Goal: Transaction & Acquisition: Purchase product/service

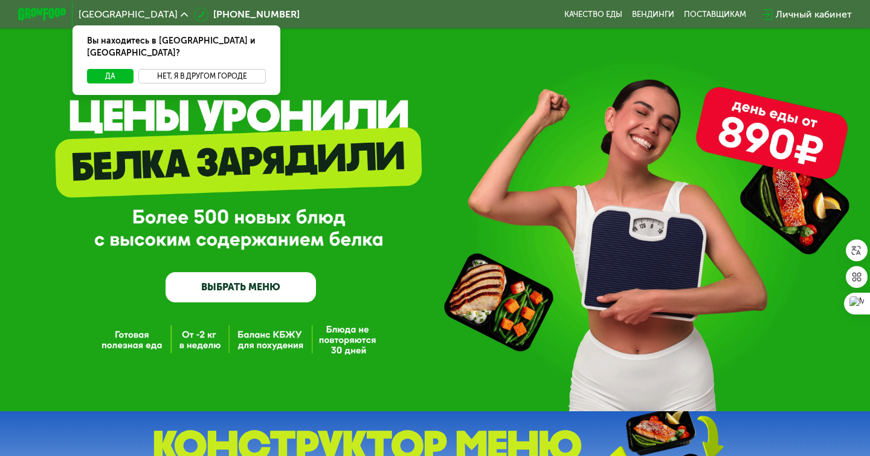
click at [193, 69] on button "Нет, я в другом городе" at bounding box center [202, 76] width 128 height 15
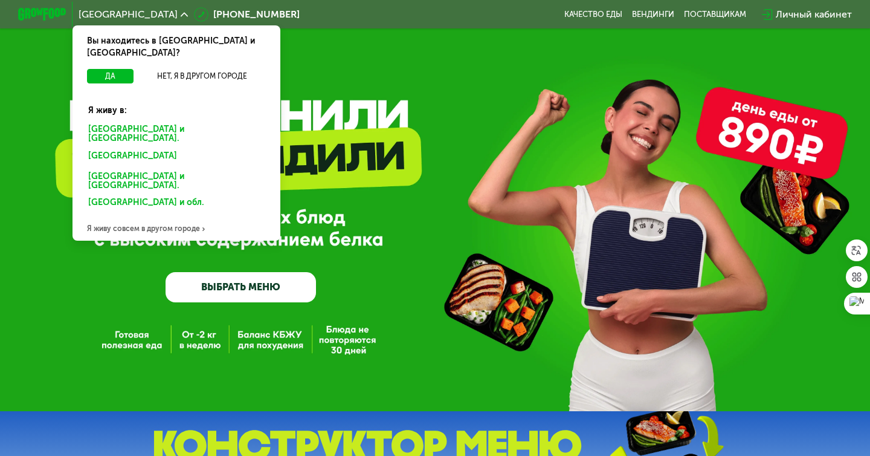
click at [157, 148] on div "[GEOGRAPHIC_DATA] и [GEOGRAPHIC_DATA]." at bounding box center [174, 157] width 189 height 19
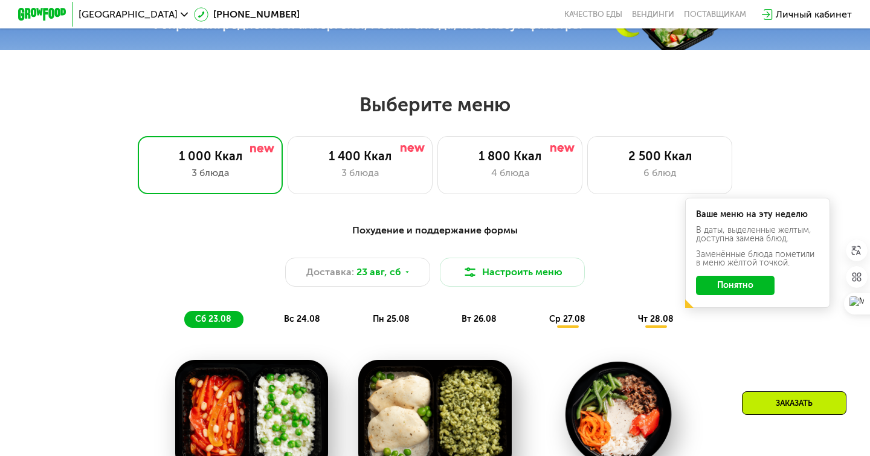
scroll to position [452, 0]
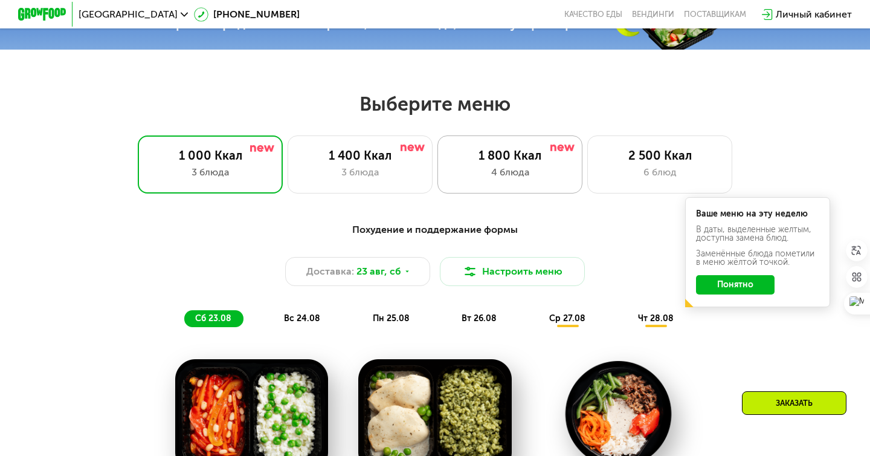
click at [489, 161] on div "1 800 Ккал" at bounding box center [510, 155] width 120 height 15
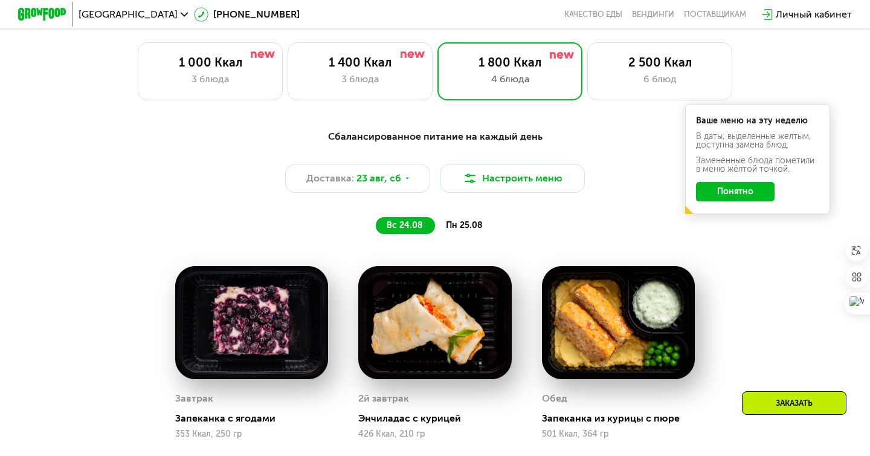
scroll to position [546, 0]
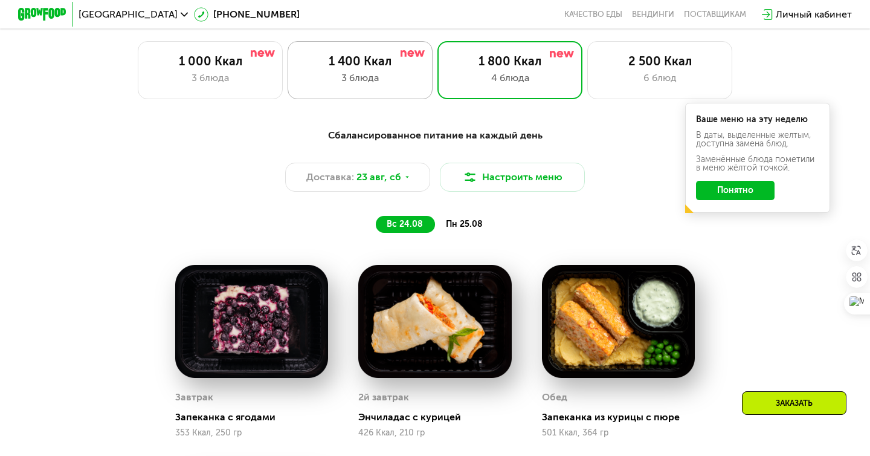
click at [438, 70] on div "1 400 Ккал 3 блюда" at bounding box center [510, 70] width 145 height 58
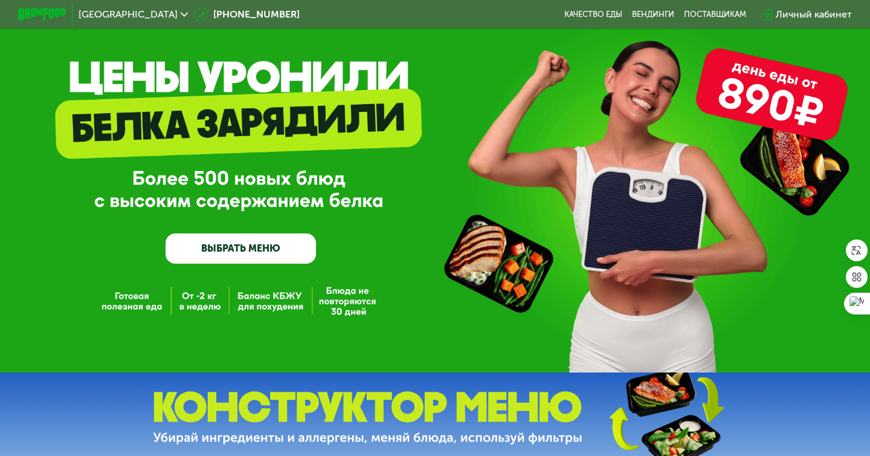
scroll to position [0, 0]
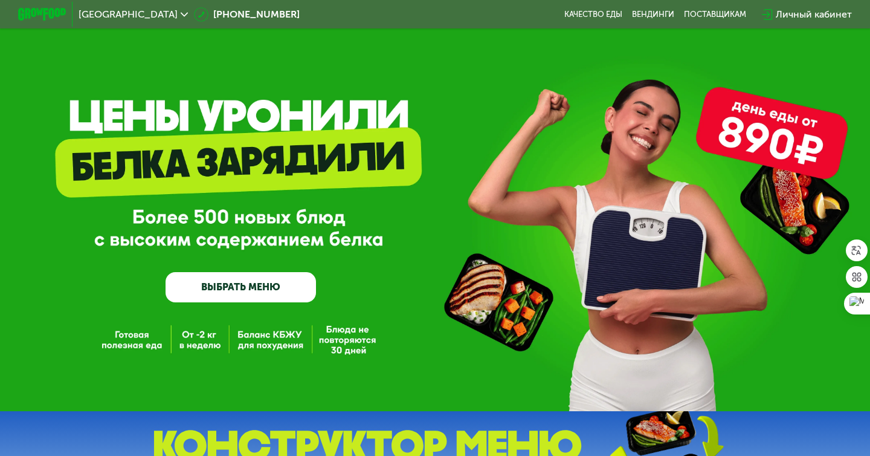
click at [803, 13] on div "Личный кабинет" at bounding box center [814, 14] width 76 height 15
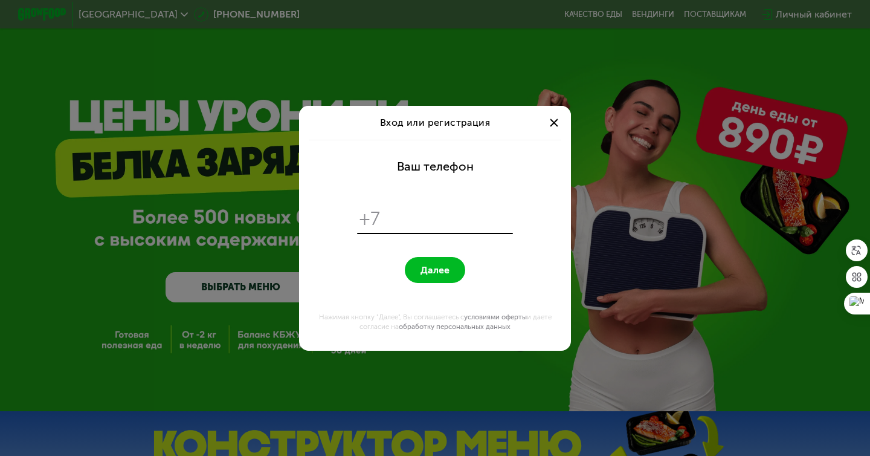
click at [74, 293] on div "Вход или регистрация Ваш телефон +7 Далее Нажимая кнопку "Далее", Вы соглашаете…" at bounding box center [435, 228] width 870 height 456
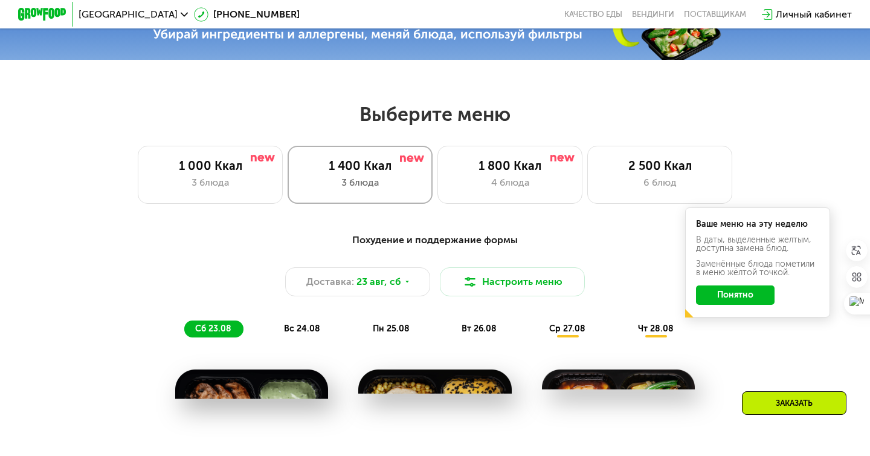
scroll to position [493, 0]
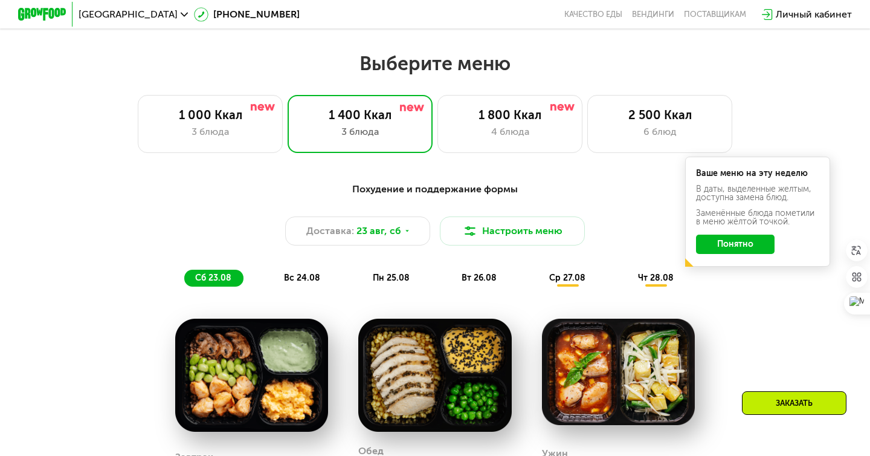
click at [741, 242] on button "Понятно" at bounding box center [735, 243] width 79 height 19
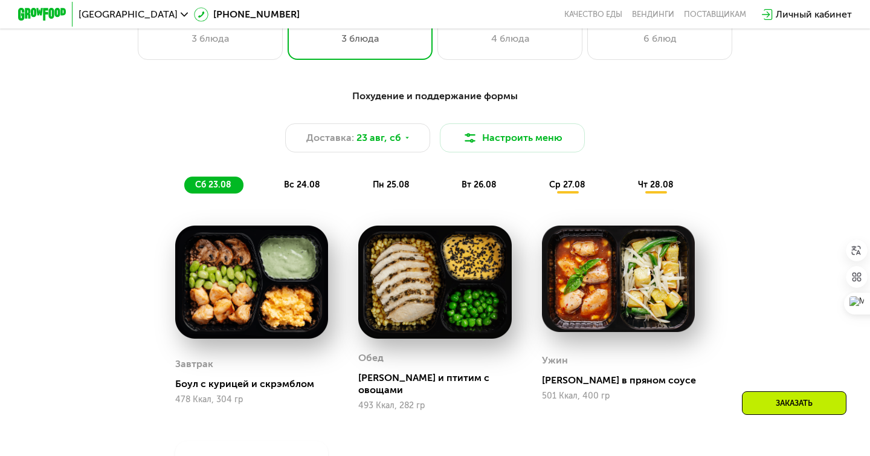
scroll to position [597, 0]
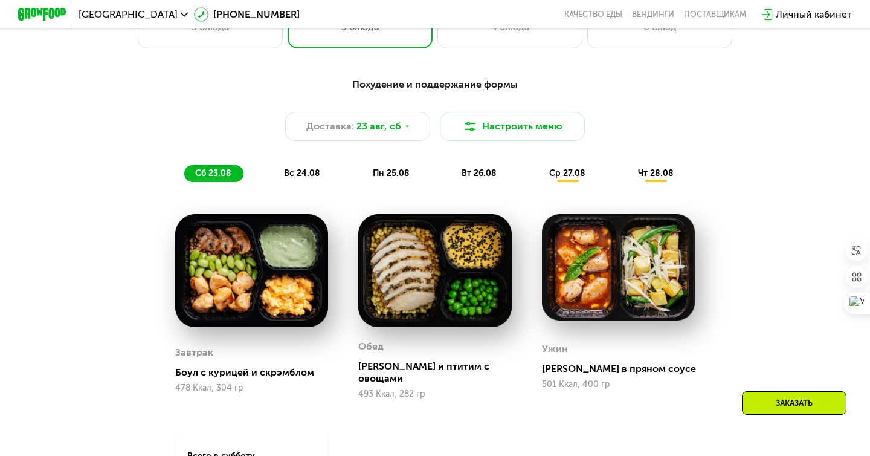
click at [296, 171] on span "вс 24.08" at bounding box center [302, 173] width 36 height 10
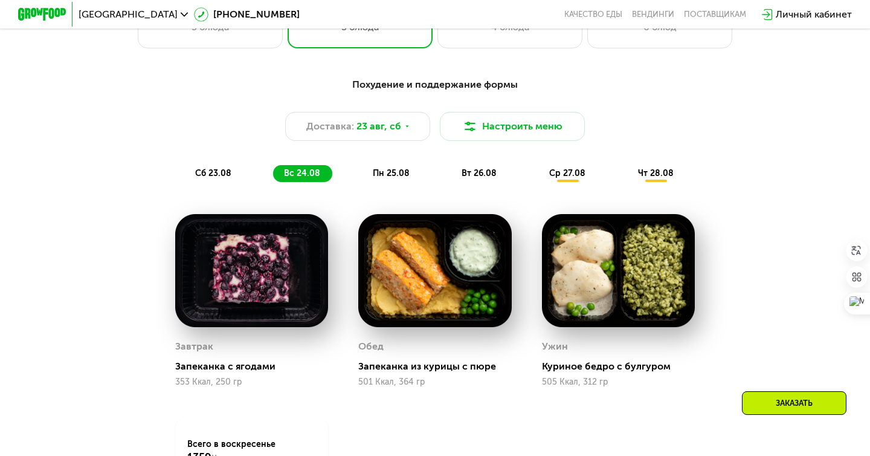
click at [389, 176] on span "пн 25.08" at bounding box center [391, 173] width 37 height 10
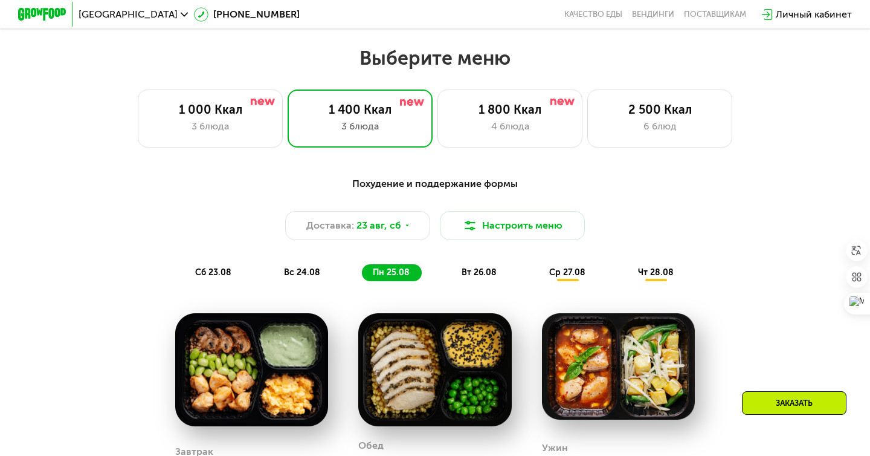
scroll to position [489, 0]
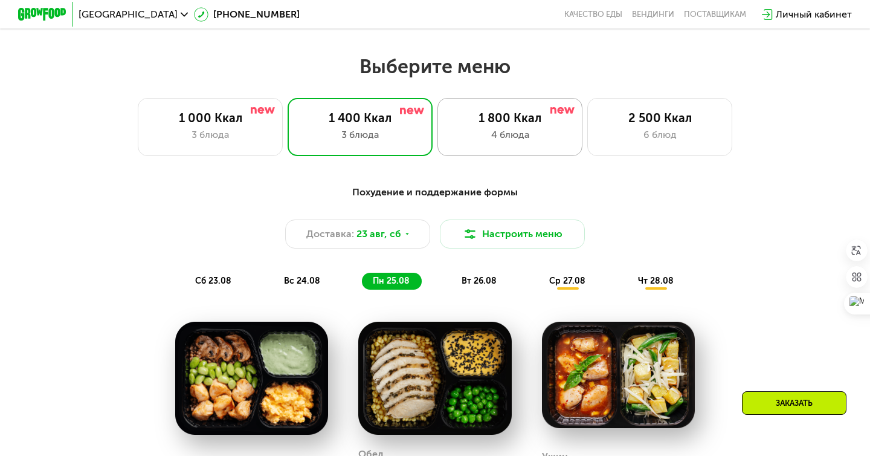
click at [494, 137] on div "4 блюда" at bounding box center [510, 135] width 120 height 15
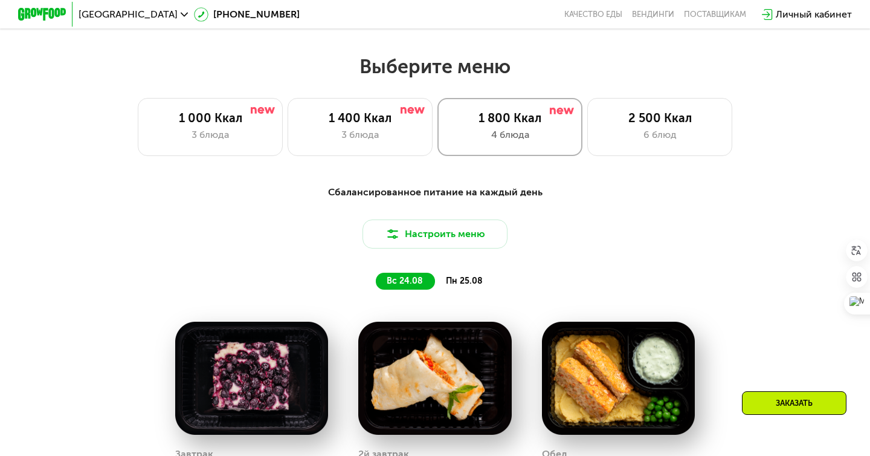
click at [495, 131] on div "4 блюда" at bounding box center [510, 135] width 120 height 15
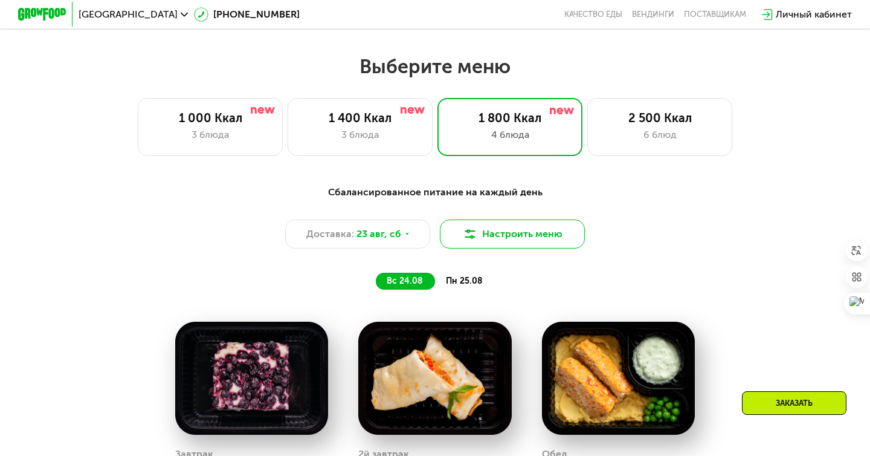
click at [486, 235] on button "Настроить меню" at bounding box center [512, 233] width 145 height 29
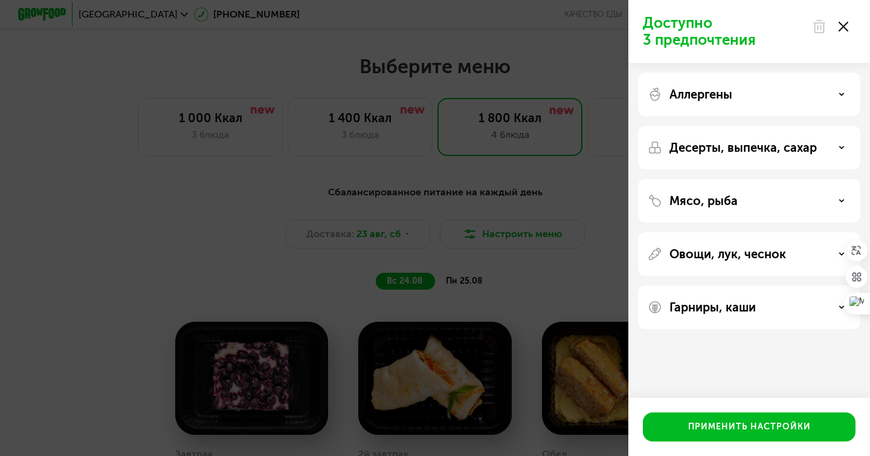
click at [758, 150] on p "Десерты, выпечка, сахар" at bounding box center [743, 147] width 147 height 15
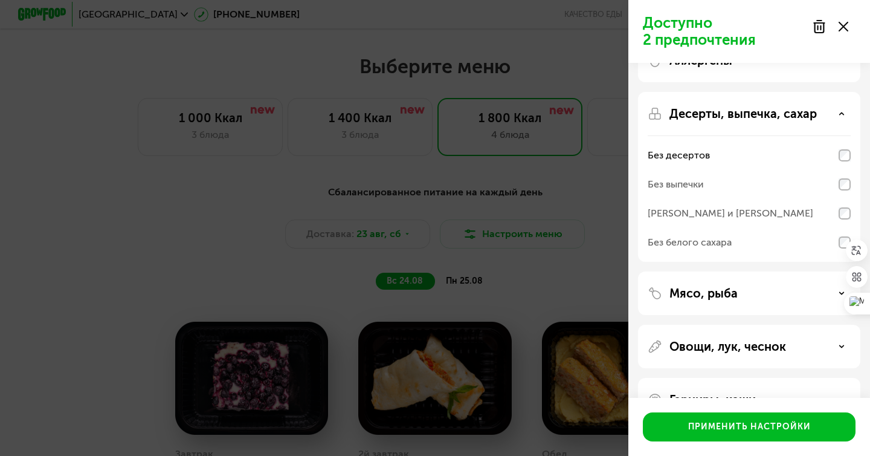
scroll to position [50, 0]
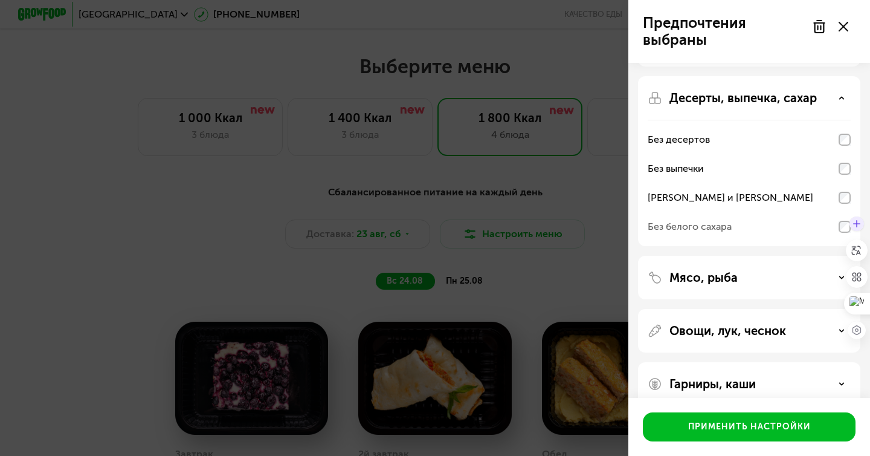
click at [846, 225] on div at bounding box center [857, 224] width 22 height 22
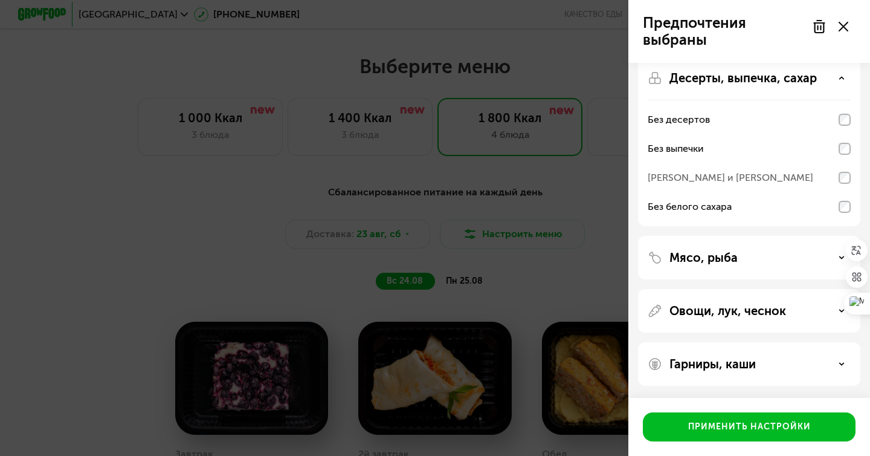
click at [830, 262] on div "Мясо, рыба" at bounding box center [749, 257] width 203 height 15
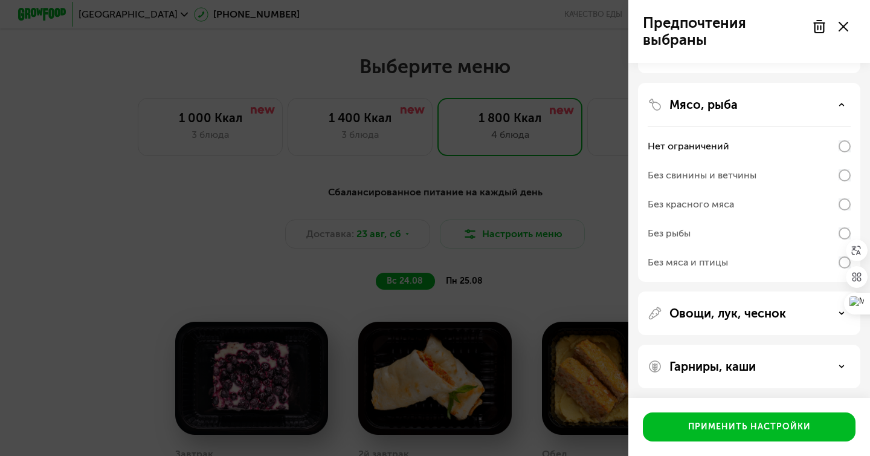
scroll to position [225, 0]
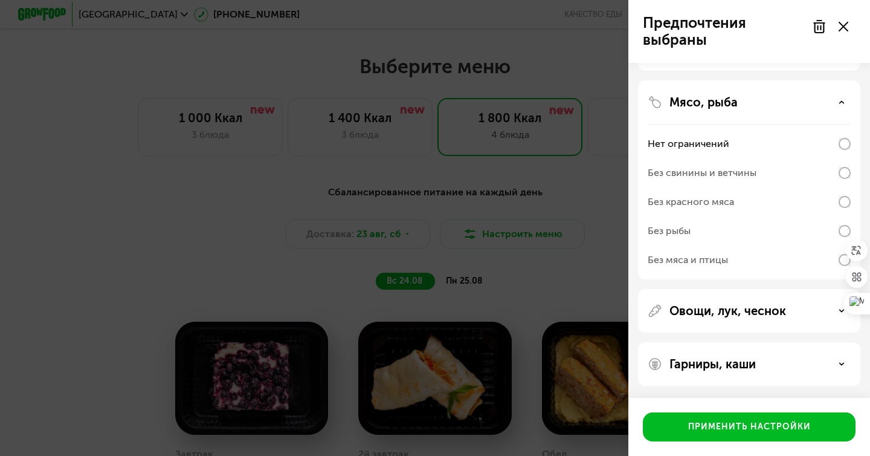
click at [729, 171] on div "Без свинины и ветчины" at bounding box center [702, 173] width 109 height 15
click at [745, 314] on p "Овощи, лук, чеснок" at bounding box center [728, 310] width 117 height 15
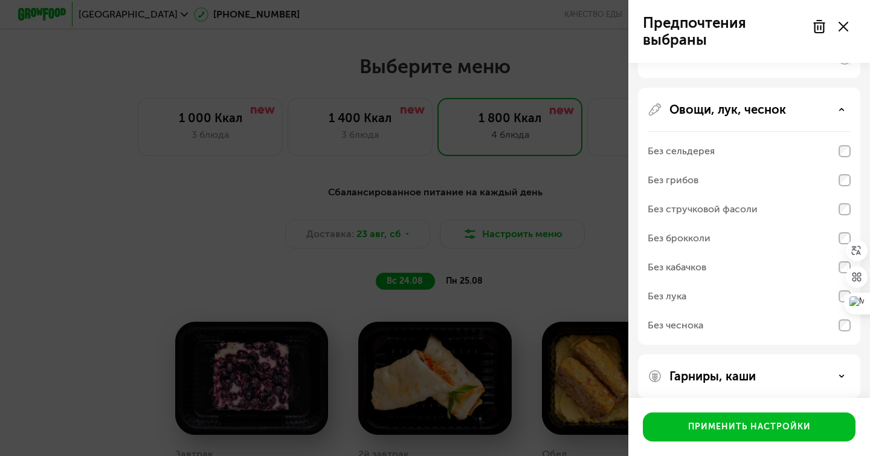
scroll to position [438, 0]
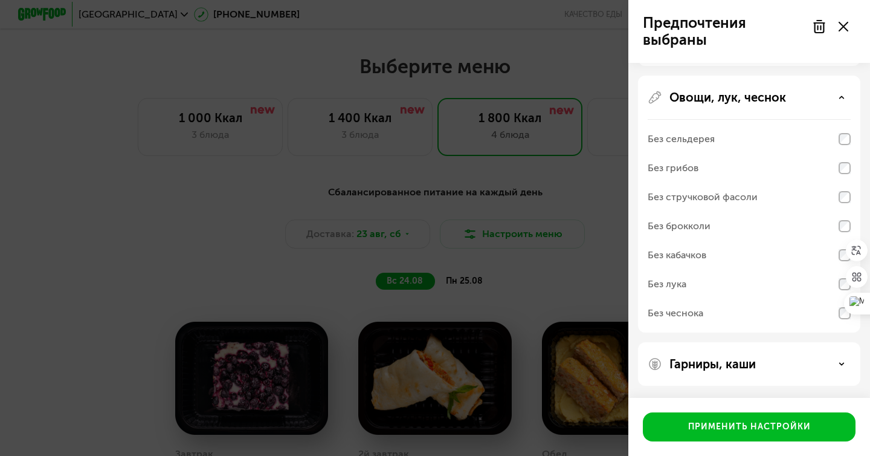
click at [746, 369] on p "Гарниры, каши" at bounding box center [713, 364] width 86 height 15
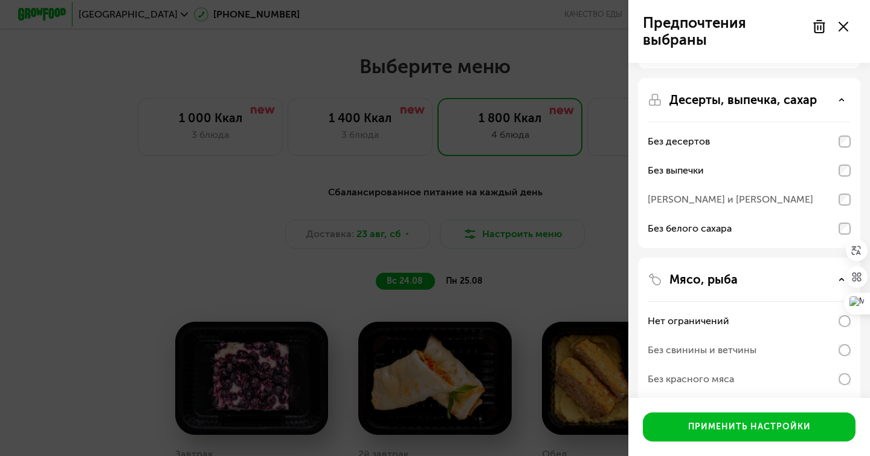
scroll to position [0, 0]
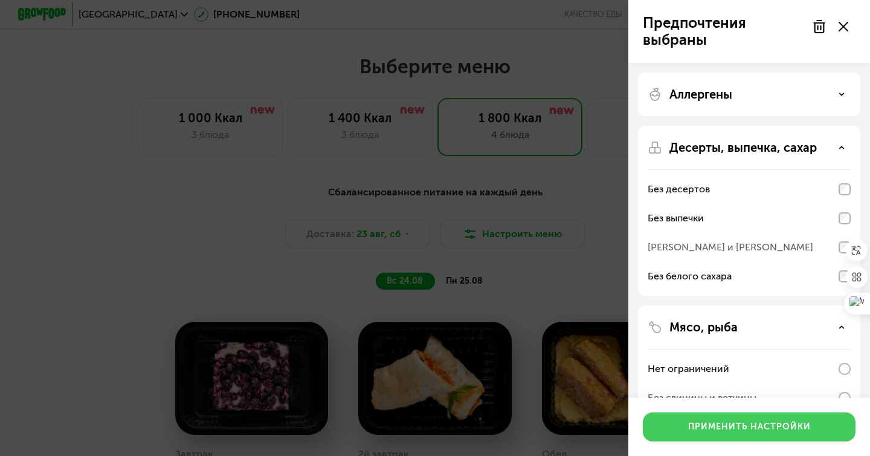
click at [732, 424] on div "Применить настройки" at bounding box center [749, 427] width 123 height 12
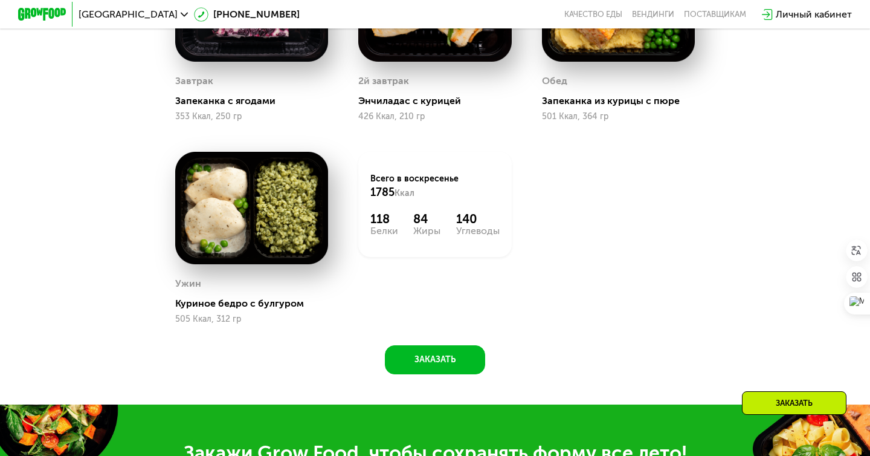
scroll to position [855, 0]
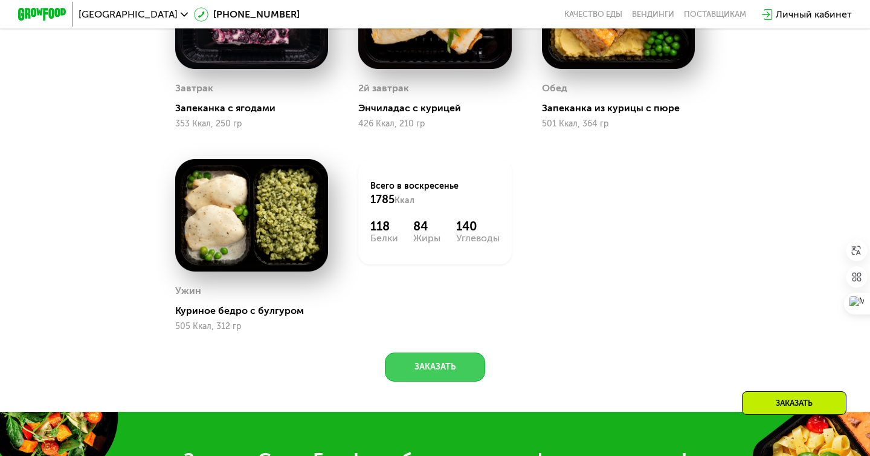
click at [452, 368] on button "Заказать" at bounding box center [435, 366] width 100 height 29
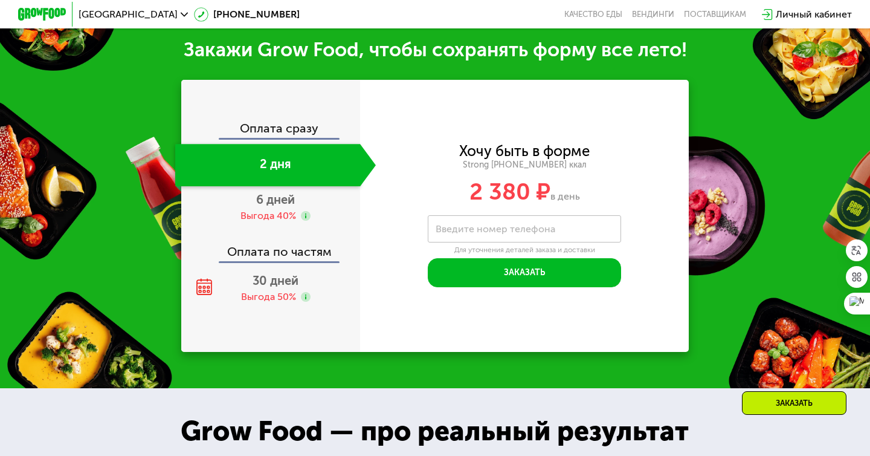
scroll to position [1266, 0]
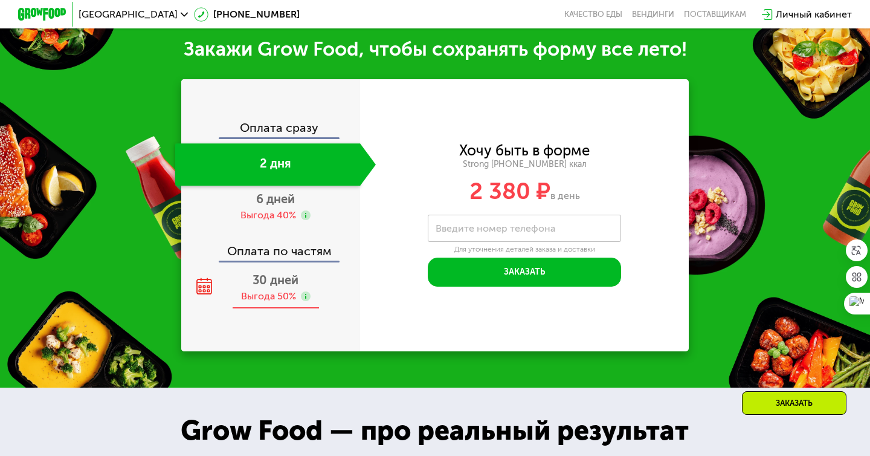
click at [263, 294] on div "Выгода 50%" at bounding box center [268, 295] width 55 height 13
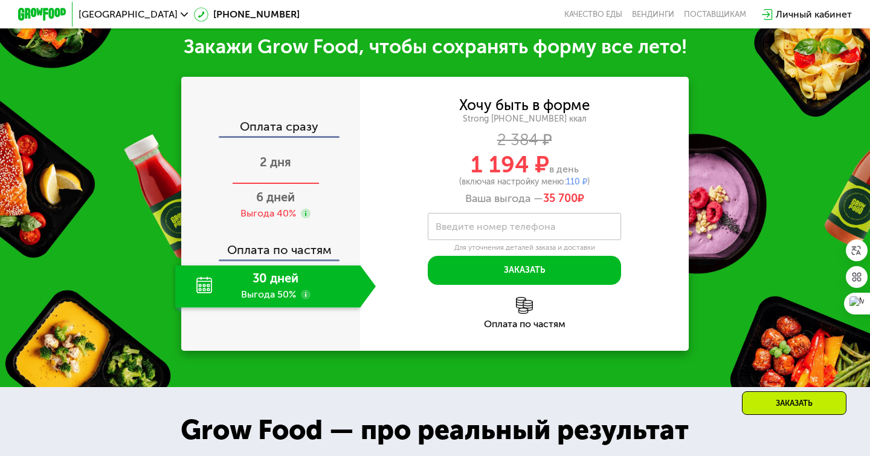
scroll to position [1299, 0]
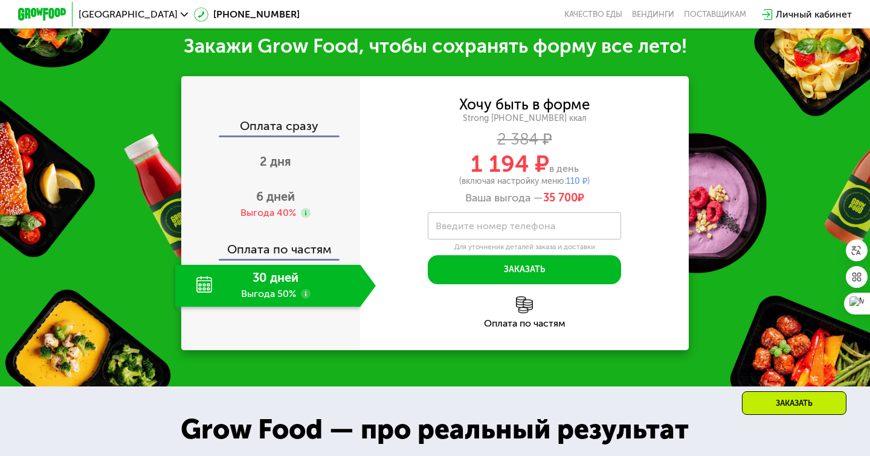
click at [290, 286] on div "30 дней Выгода 50%" at bounding box center [267, 286] width 185 height 42
click at [308, 292] on use at bounding box center [306, 294] width 10 height 10
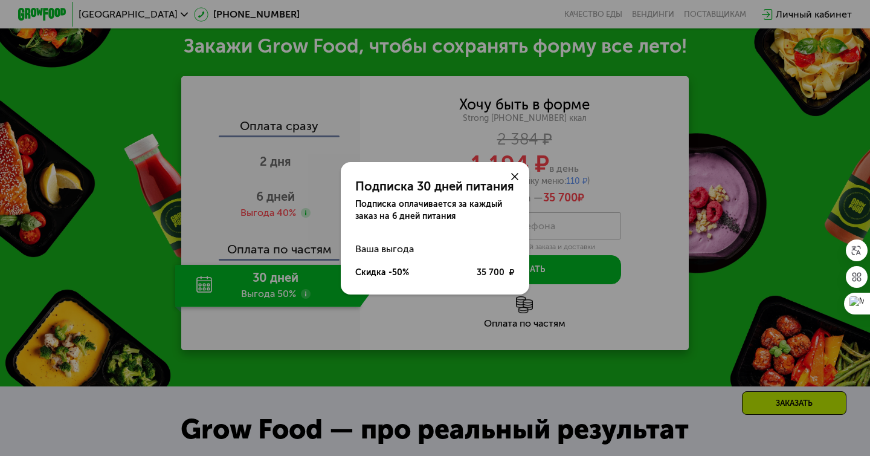
click at [518, 173] on div at bounding box center [514, 176] width 29 height 29
click at [514, 173] on icon at bounding box center [514, 176] width 7 height 7
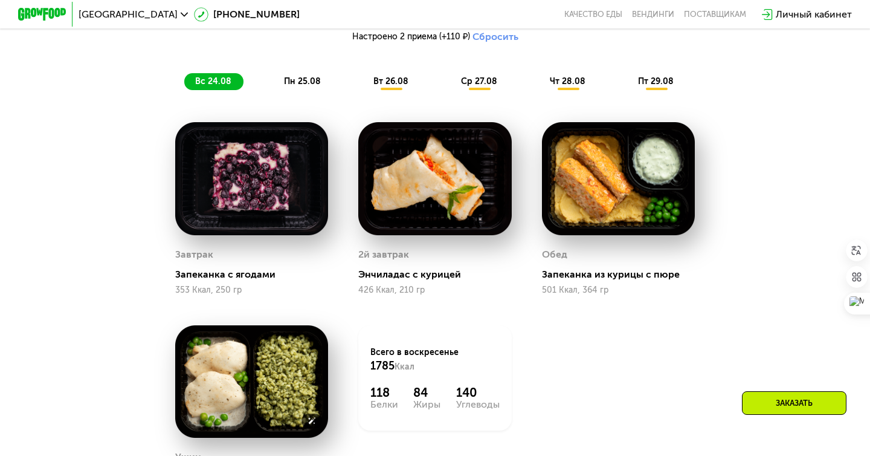
scroll to position [711, 0]
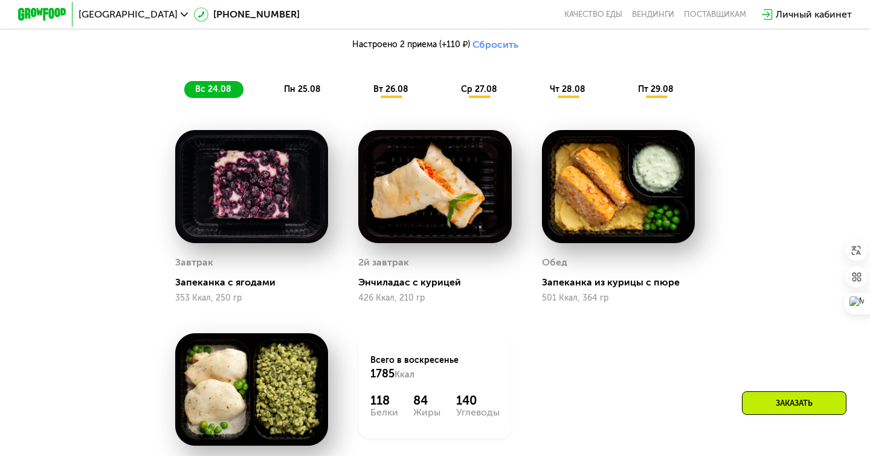
click at [306, 89] on span "пн 25.08" at bounding box center [302, 89] width 37 height 10
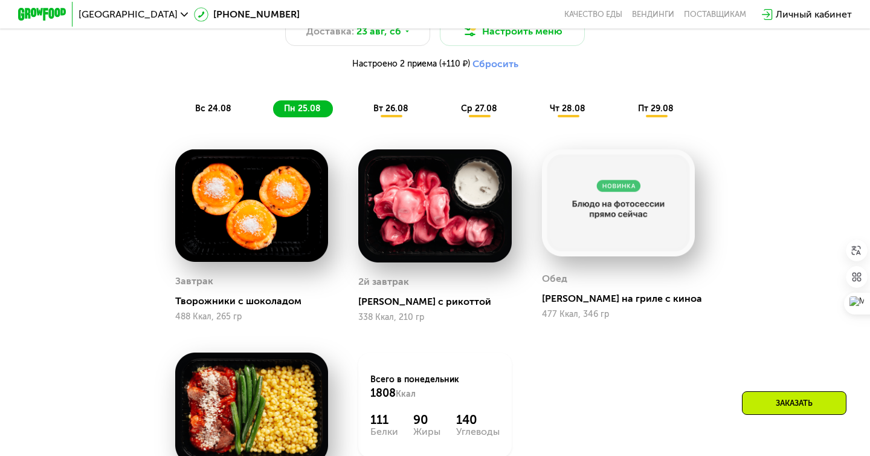
scroll to position [677, 0]
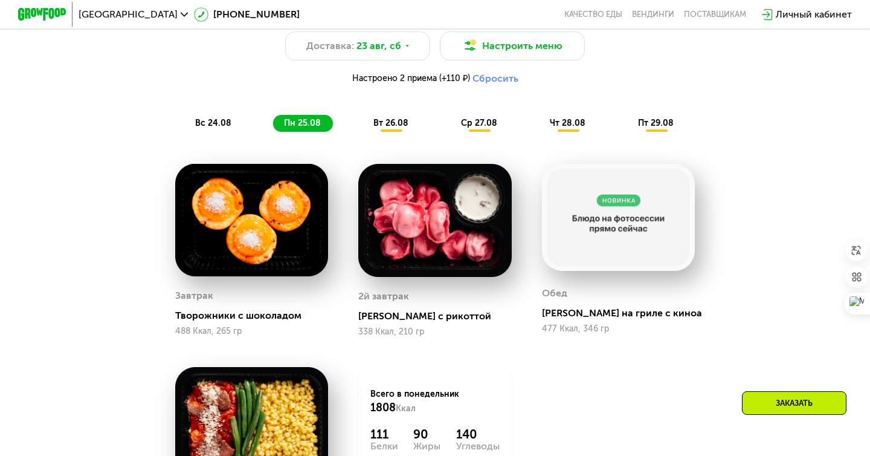
click at [387, 127] on span "вт 26.08" at bounding box center [390, 123] width 35 height 10
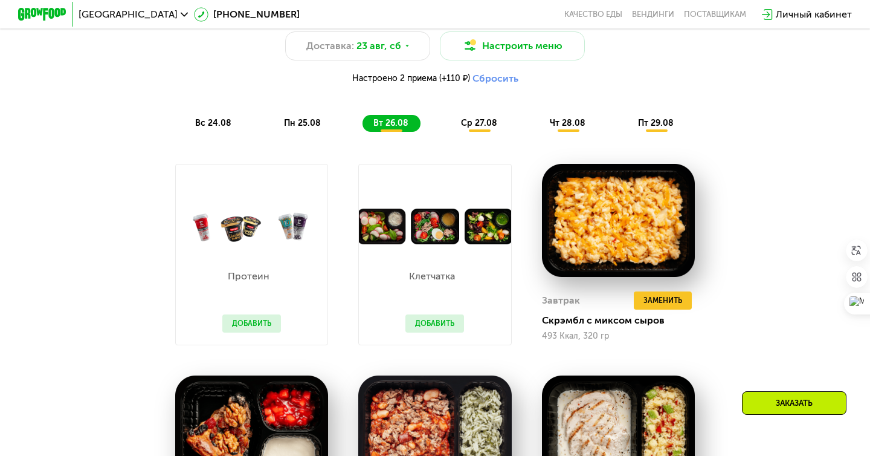
click at [438, 324] on button "Добавить" at bounding box center [434, 323] width 59 height 18
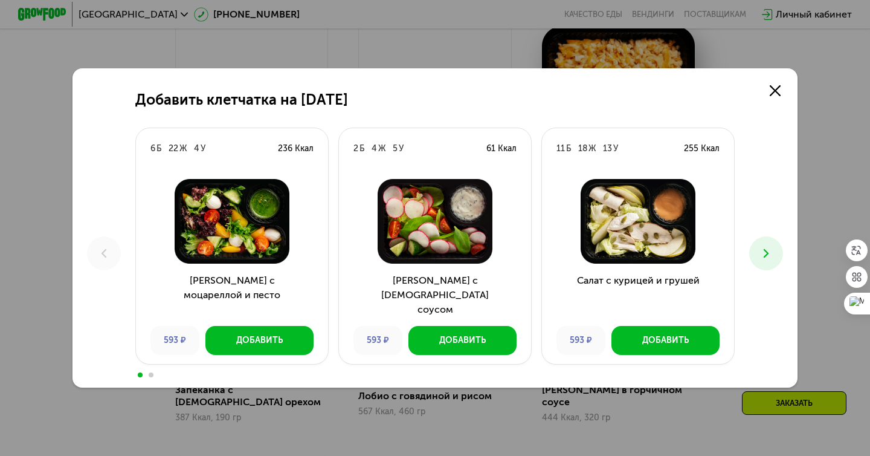
scroll to position [816, 0]
click at [774, 93] on icon at bounding box center [775, 90] width 11 height 11
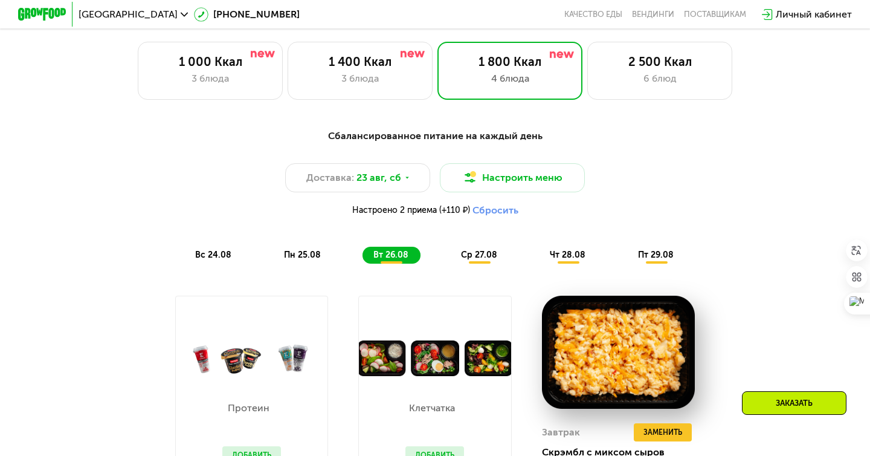
scroll to position [559, 0]
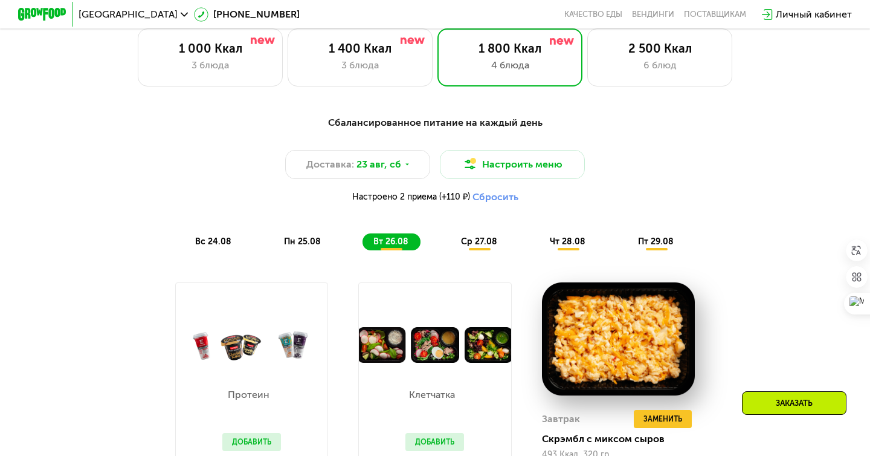
click at [479, 239] on span "ср 27.08" at bounding box center [479, 241] width 36 height 10
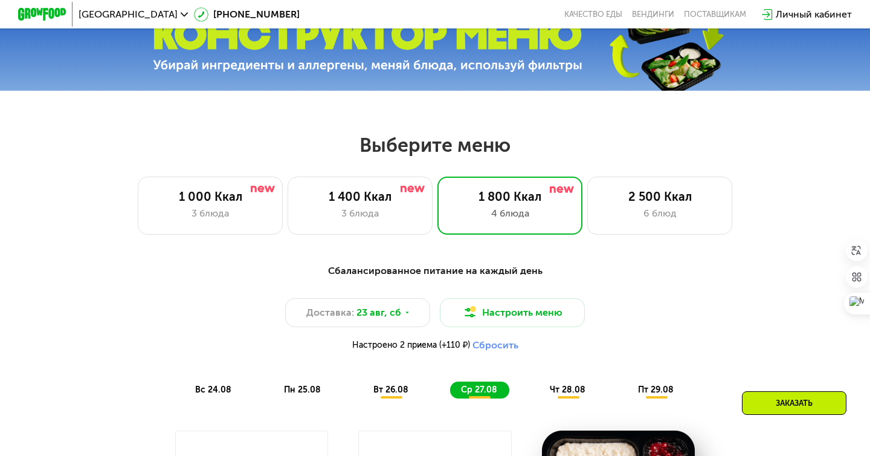
scroll to position [393, 0]
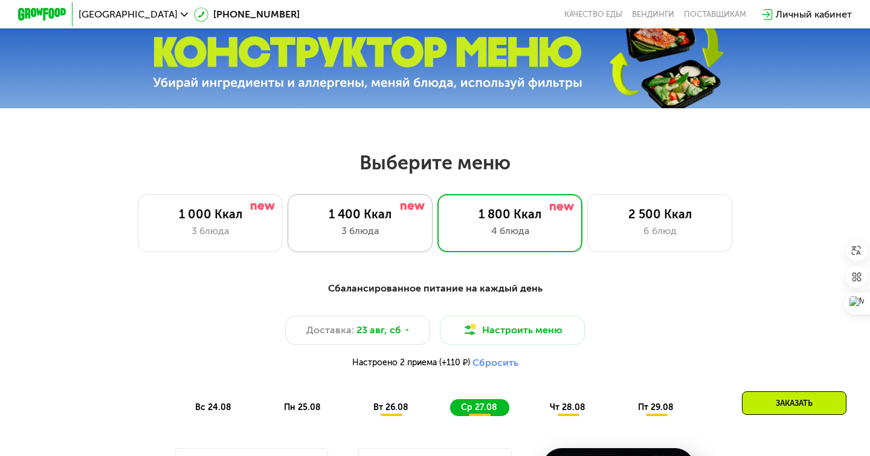
click at [438, 221] on div "1 400 Ккал 3 блюда" at bounding box center [510, 223] width 145 height 58
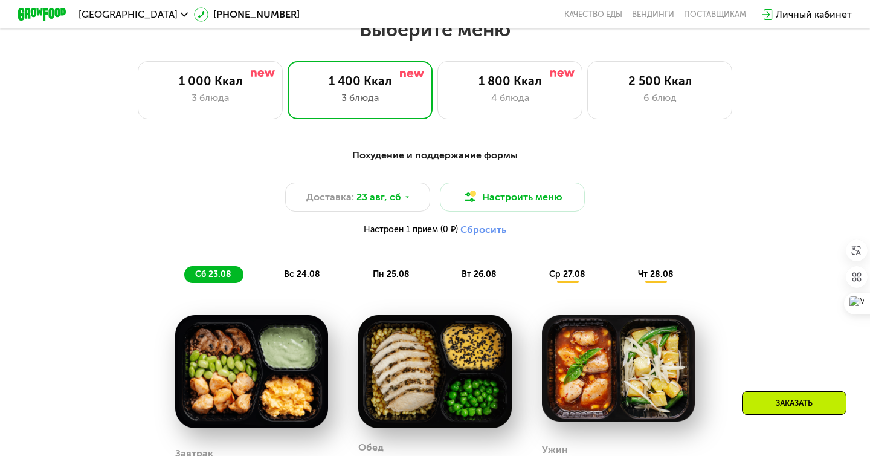
scroll to position [488, 0]
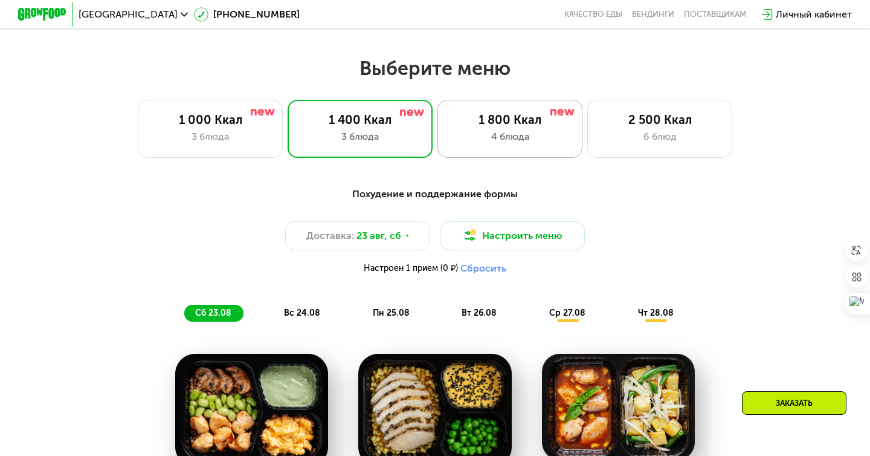
click at [587, 127] on div "1 800 Ккал 4 блюда" at bounding box center [659, 129] width 145 height 58
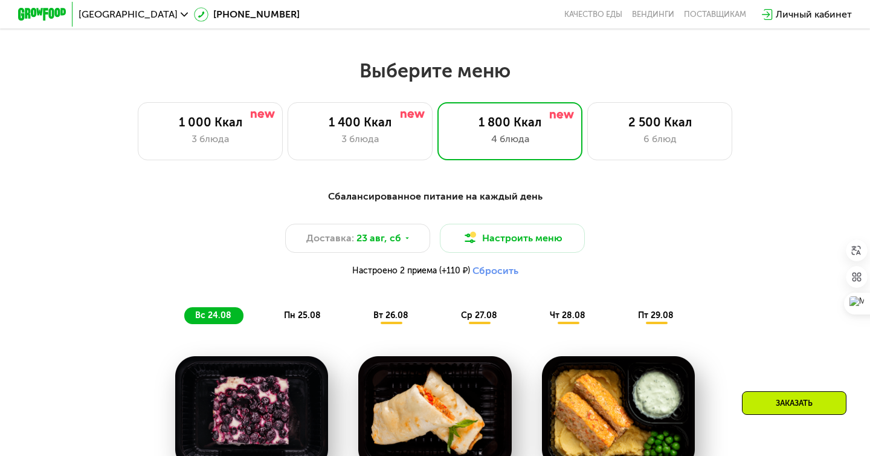
scroll to position [471, 0]
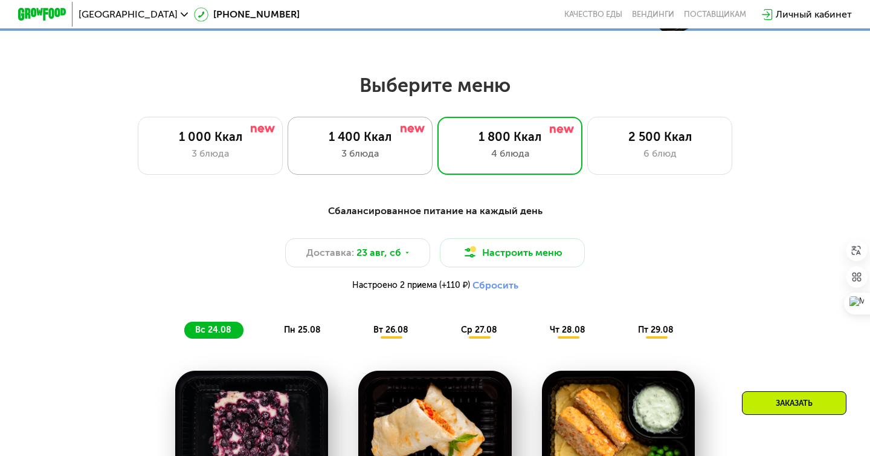
click at [362, 140] on div "1 400 Ккал" at bounding box center [360, 136] width 120 height 15
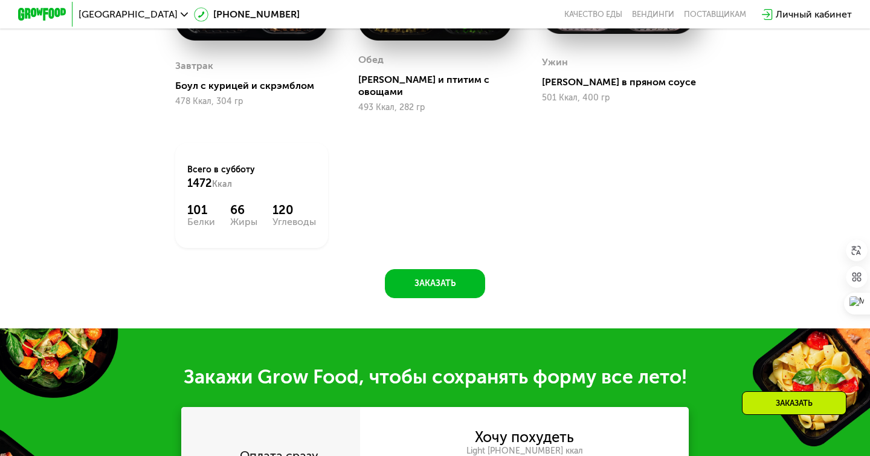
scroll to position [916, 0]
